Goal: Transaction & Acquisition: Book appointment/travel/reservation

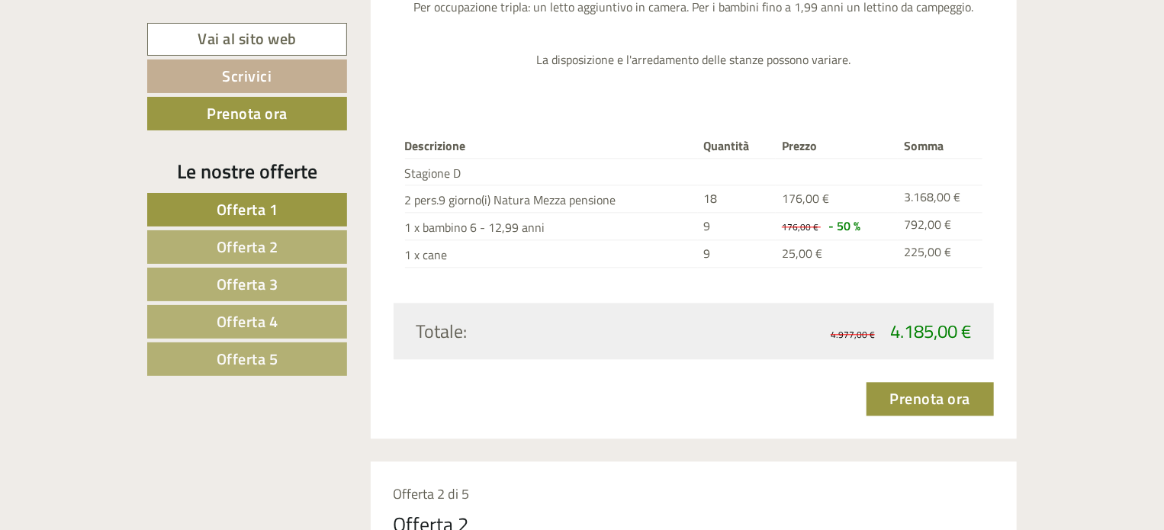
scroll to position [1525, 0]
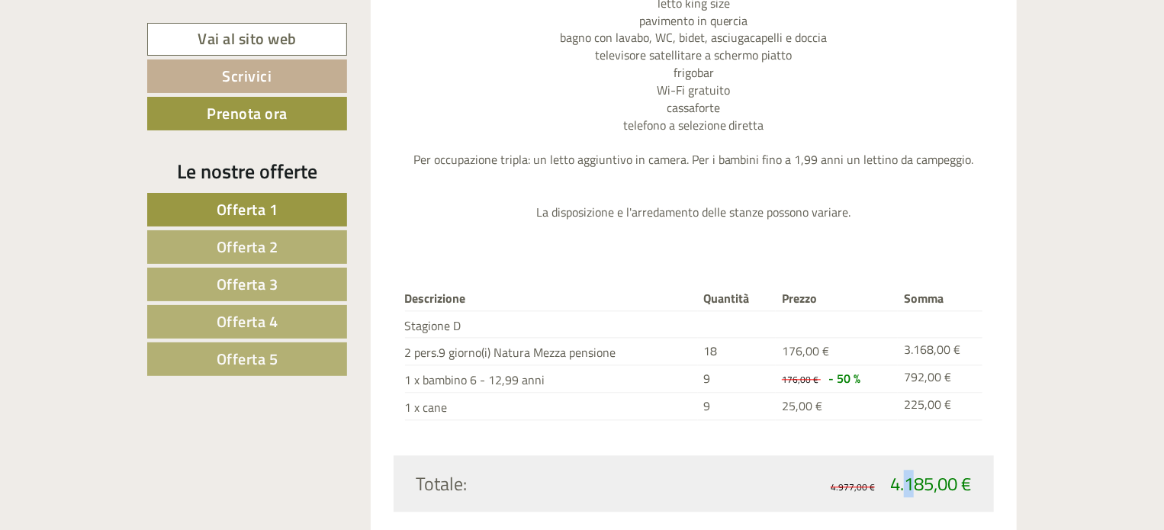
drag, startPoint x: 901, startPoint y: 477, endPoint x: 1068, endPoint y: 490, distance: 166.8
click at [958, 470] on span "4.185,00 €" at bounding box center [930, 483] width 81 height 27
drag, startPoint x: 879, startPoint y: 483, endPoint x: 962, endPoint y: 478, distance: 83.3
click at [947, 481] on span "4.977,00 € 4.185,00 €" at bounding box center [900, 484] width 140 height 26
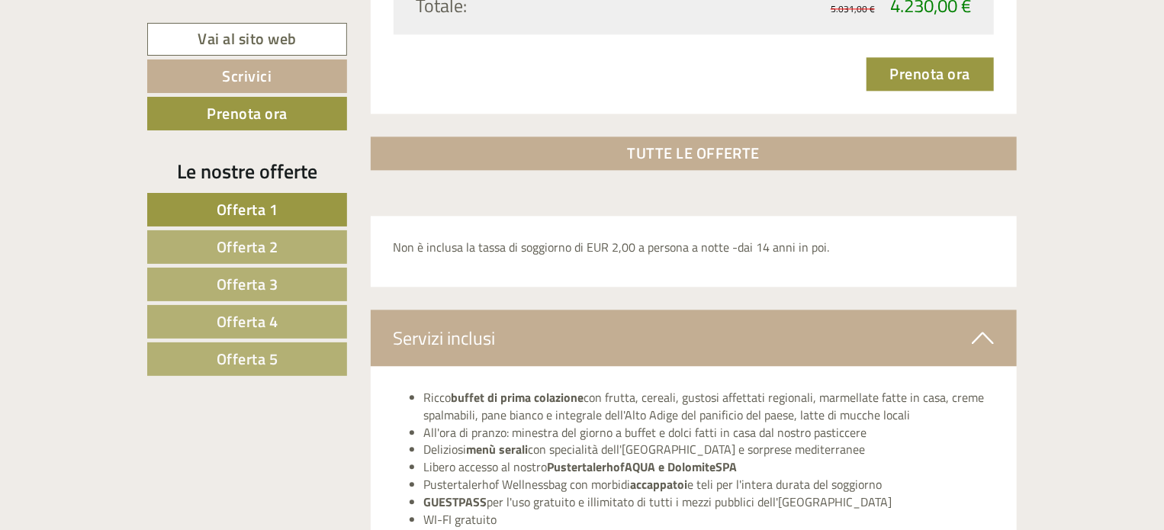
scroll to position [4319, 0]
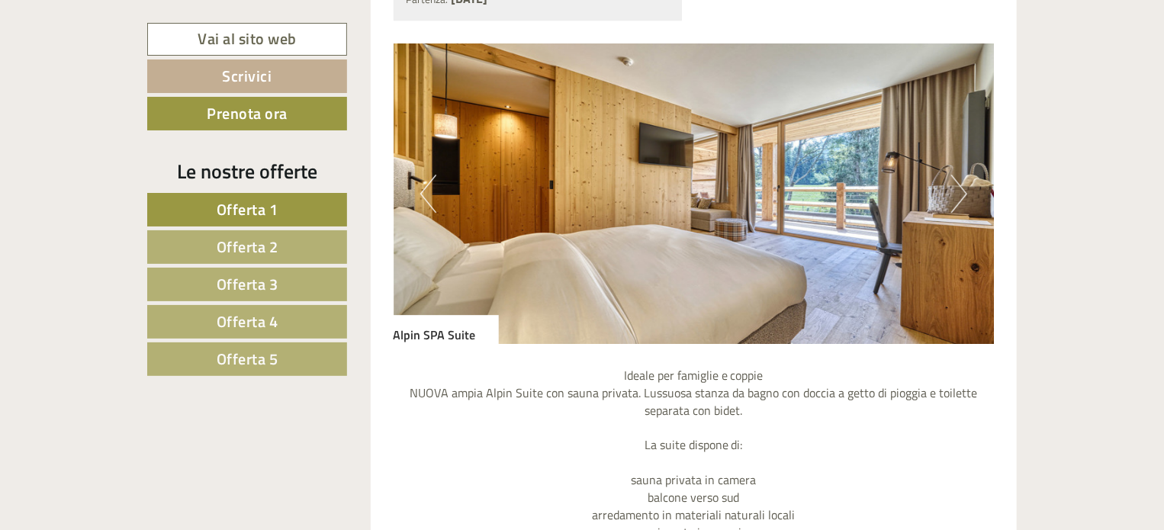
click at [265, 356] on span "Offerta 5" at bounding box center [248, 359] width 62 height 24
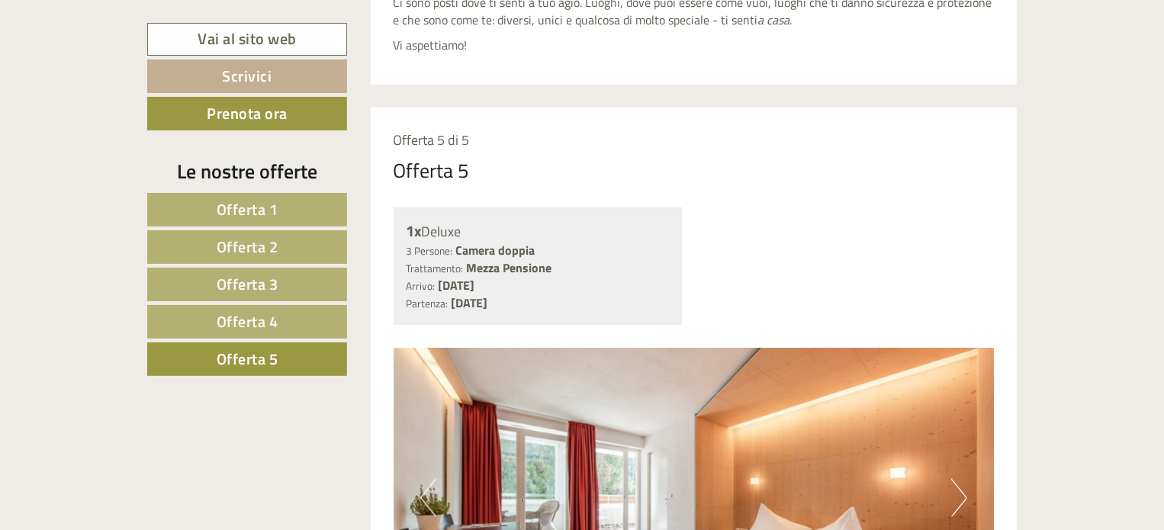
scroll to position [1004, 0]
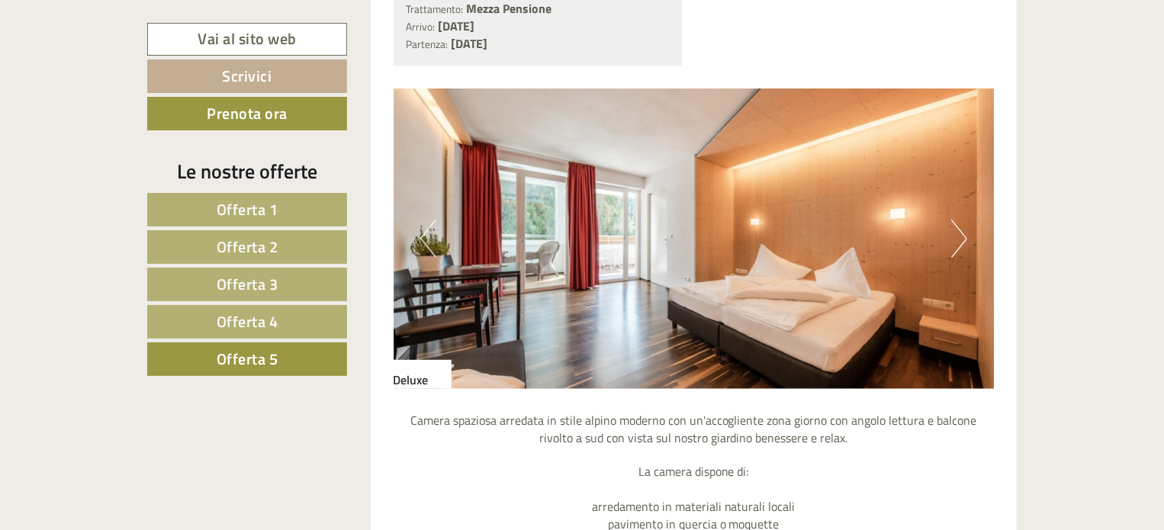
click at [970, 245] on img at bounding box center [694, 238] width 601 height 300
click at [953, 237] on button "Next" at bounding box center [959, 239] width 16 height 38
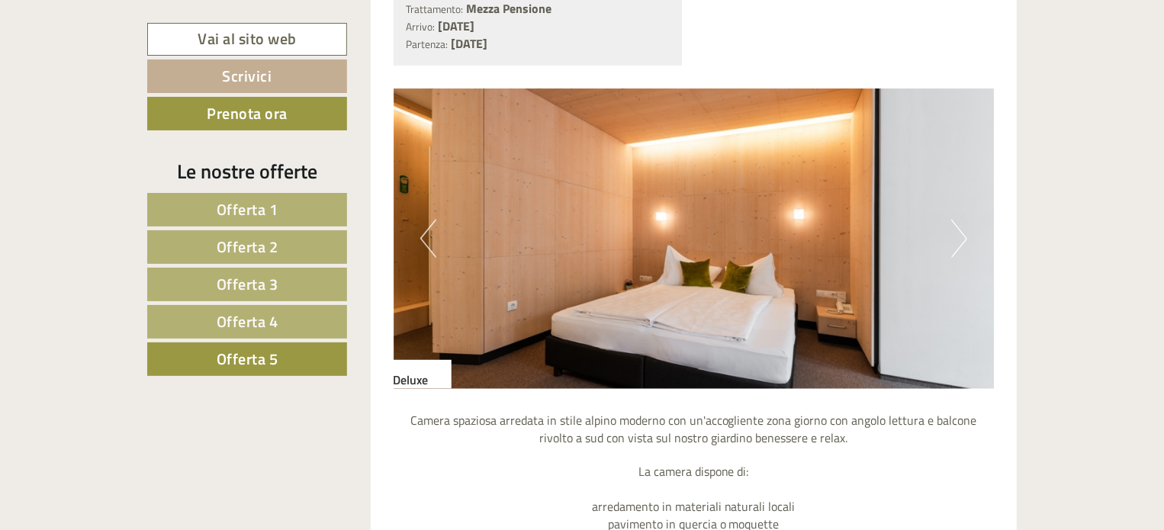
click at [953, 237] on button "Next" at bounding box center [959, 239] width 16 height 38
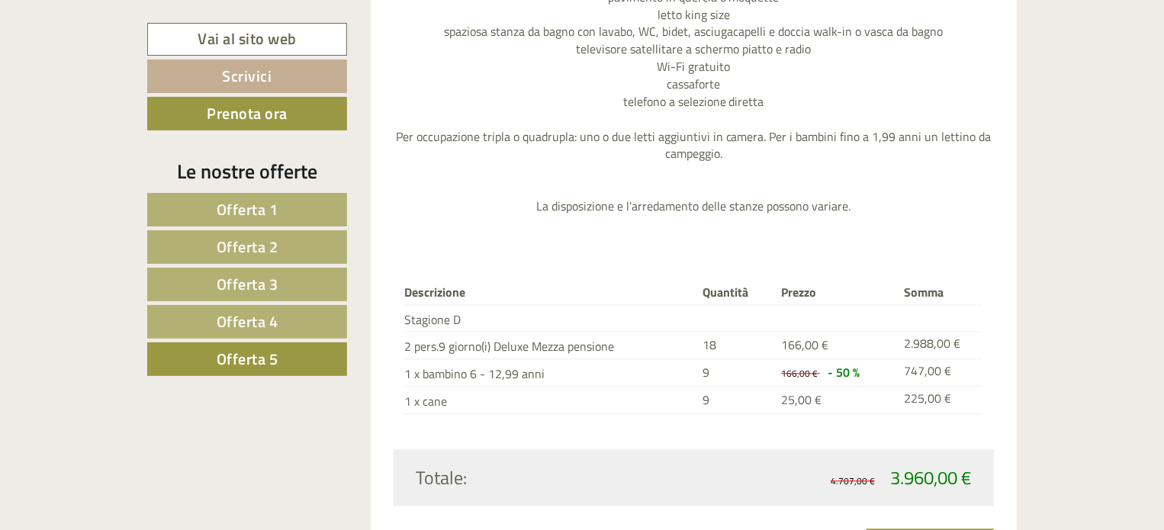
scroll to position [1842, 0]
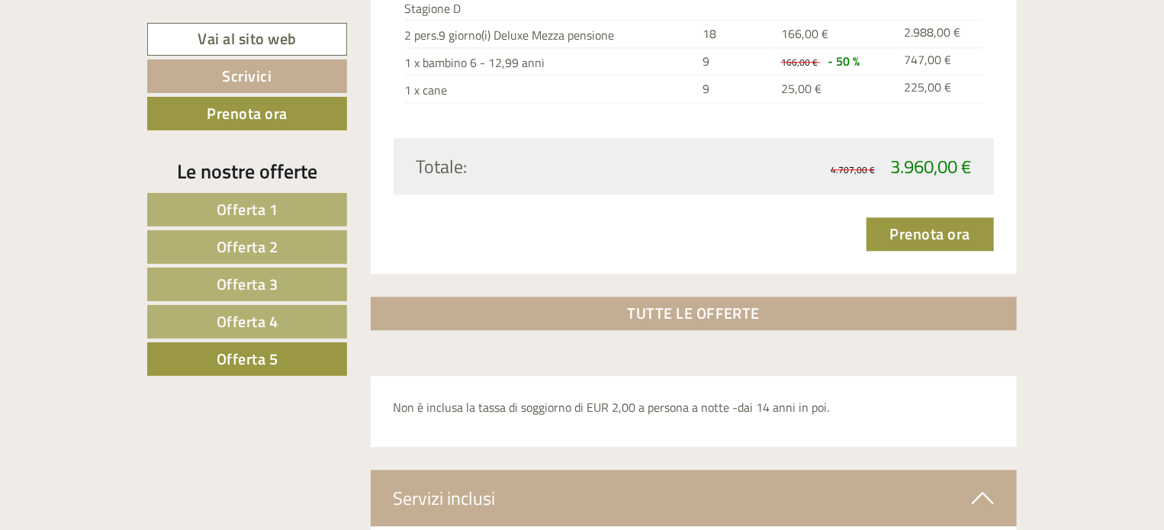
click at [260, 207] on span "Offerta 1" at bounding box center [248, 210] width 62 height 24
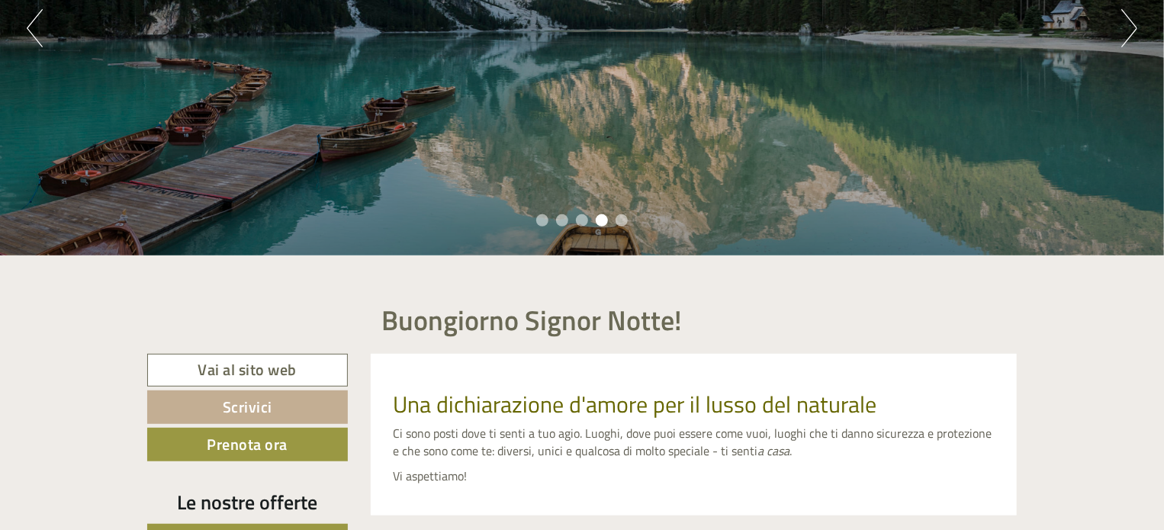
scroll to position [0, 0]
